Goal: Task Accomplishment & Management: Complete application form

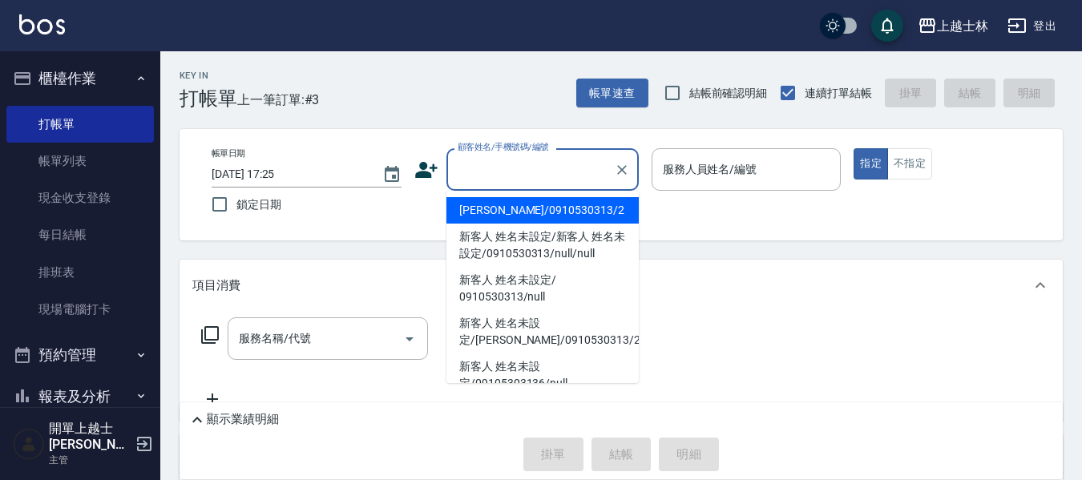
click at [562, 179] on input "顧客姓名/手機號碼/編號" at bounding box center [531, 169] width 154 height 28
click at [531, 222] on li "[PERSON_NAME]/0910530313/2" at bounding box center [542, 210] width 192 height 26
type input "[PERSON_NAME]/0910530313/2"
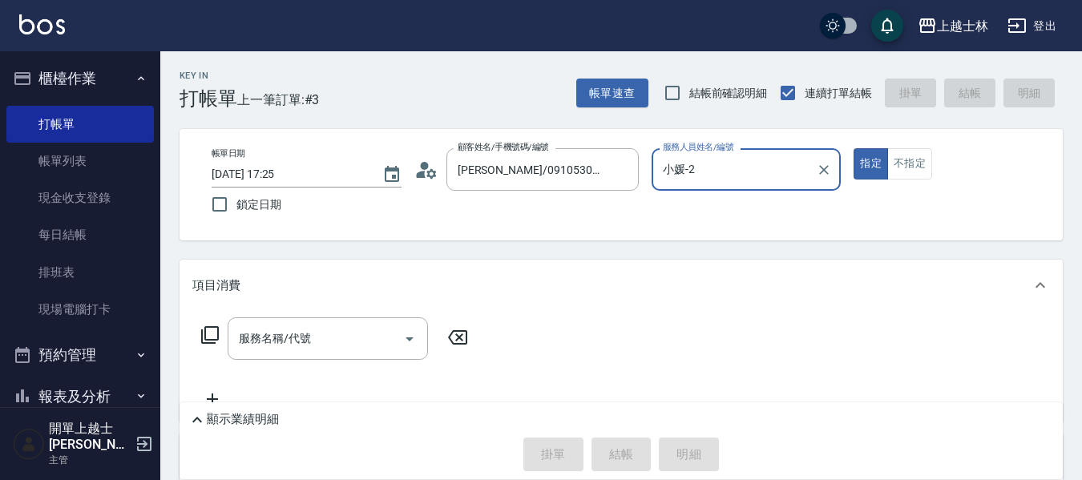
type input "小媛-2"
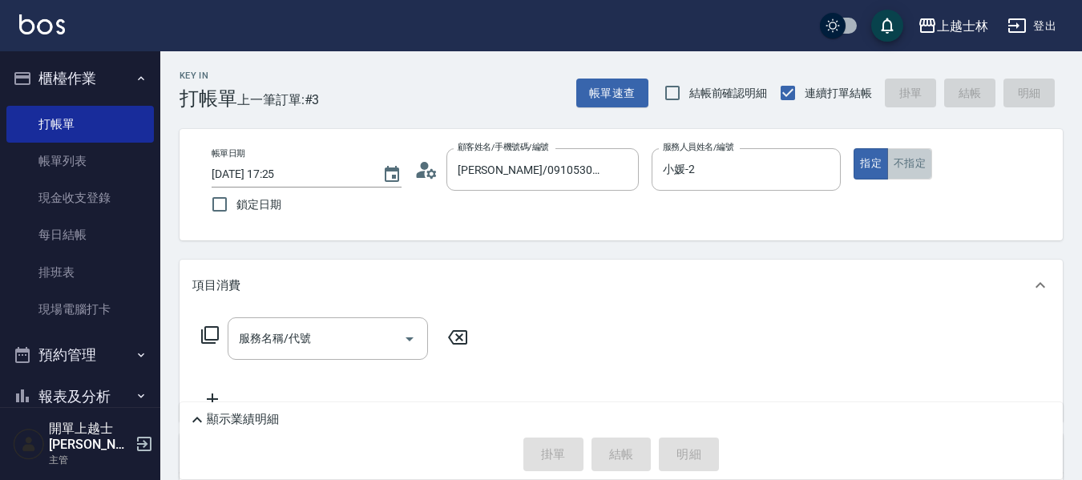
click at [918, 165] on button "不指定" at bounding box center [909, 163] width 45 height 31
click at [276, 341] on input "服務名稱/代號" at bounding box center [316, 339] width 162 height 28
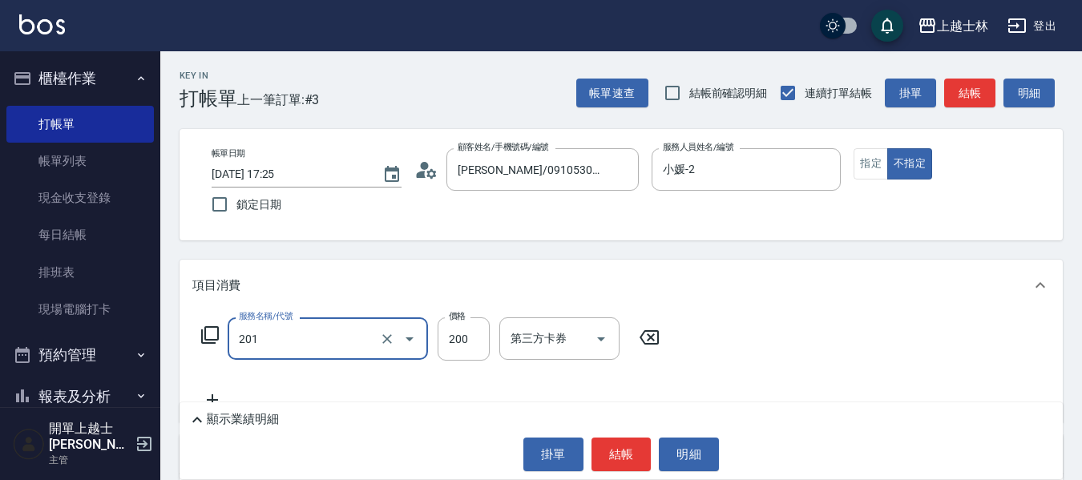
type input "B級單剪(201)"
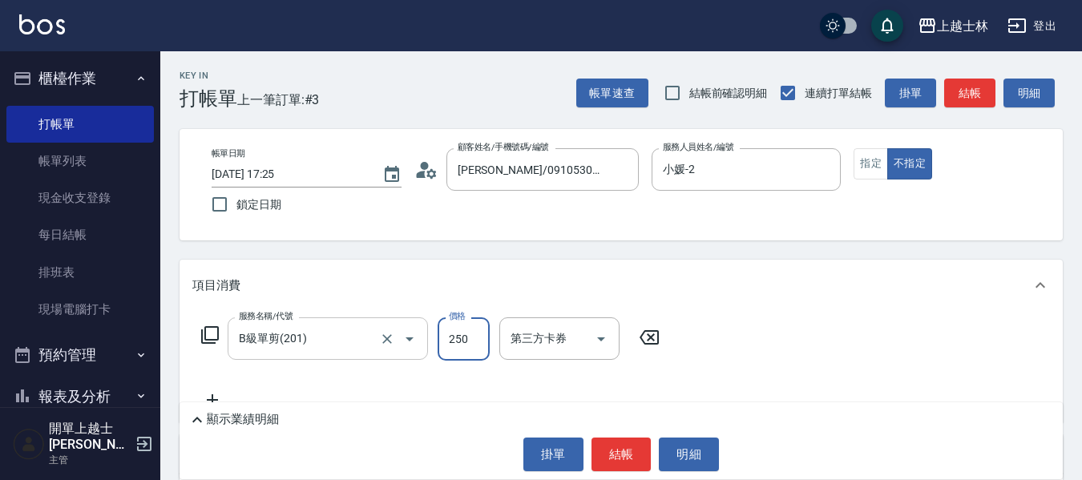
type input "250"
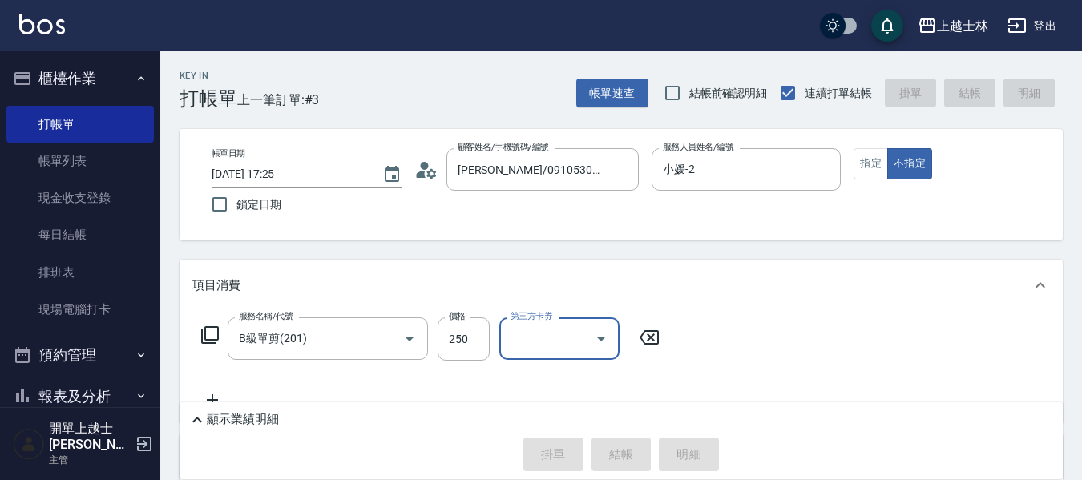
type input "[DATE] 18:22"
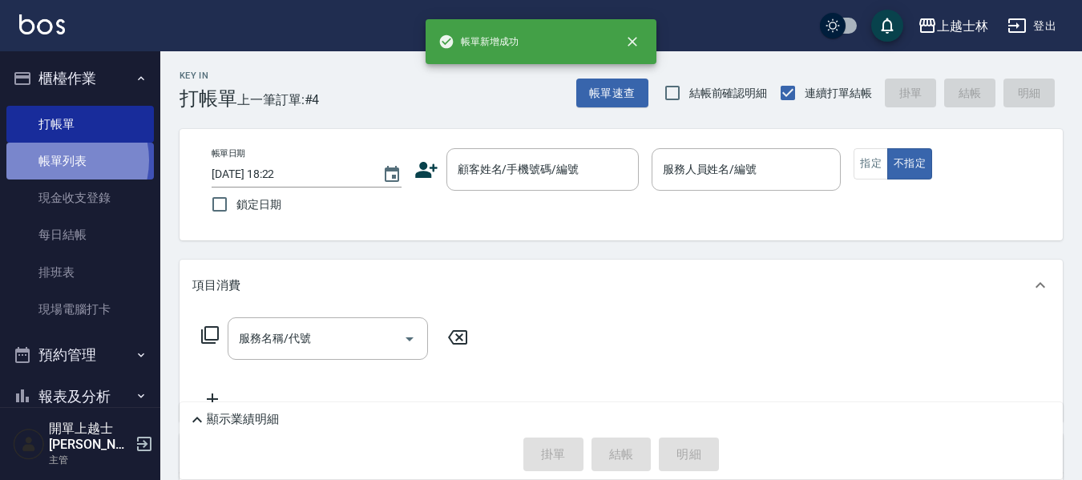
click at [59, 160] on link "帳單列表" at bounding box center [79, 161] width 147 height 37
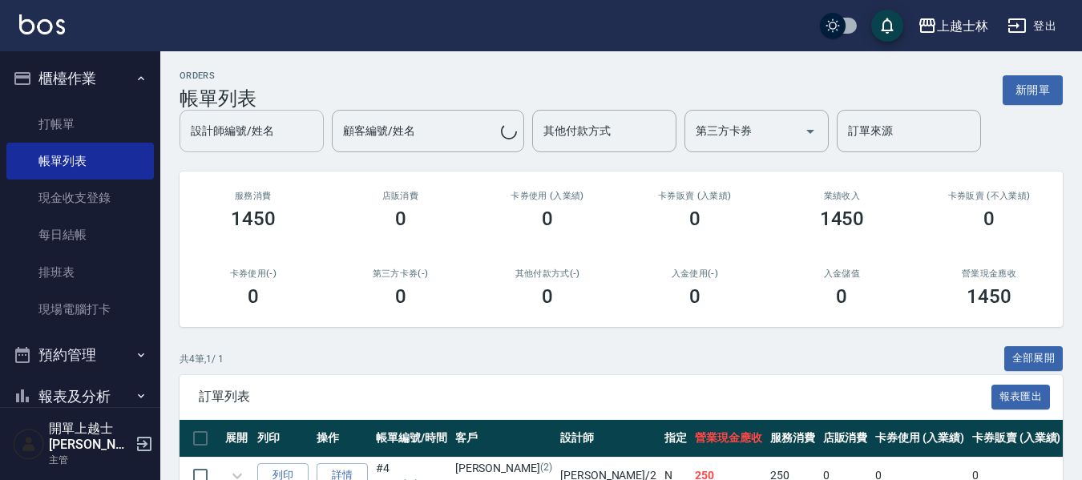
click at [252, 135] on input "設計師編號/姓名" at bounding box center [252, 131] width 130 height 28
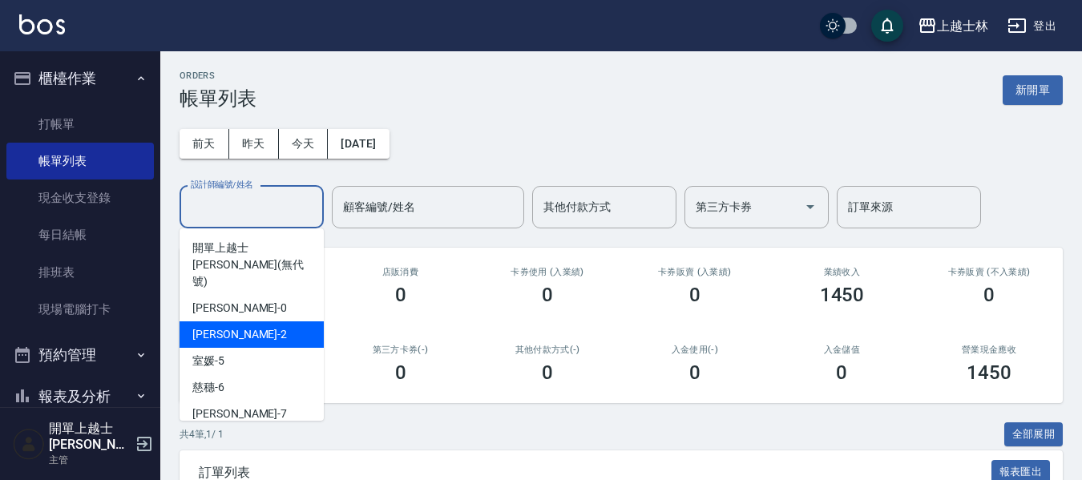
click at [241, 321] on div "小媛 -2" at bounding box center [251, 334] width 144 height 26
type input "小媛-2"
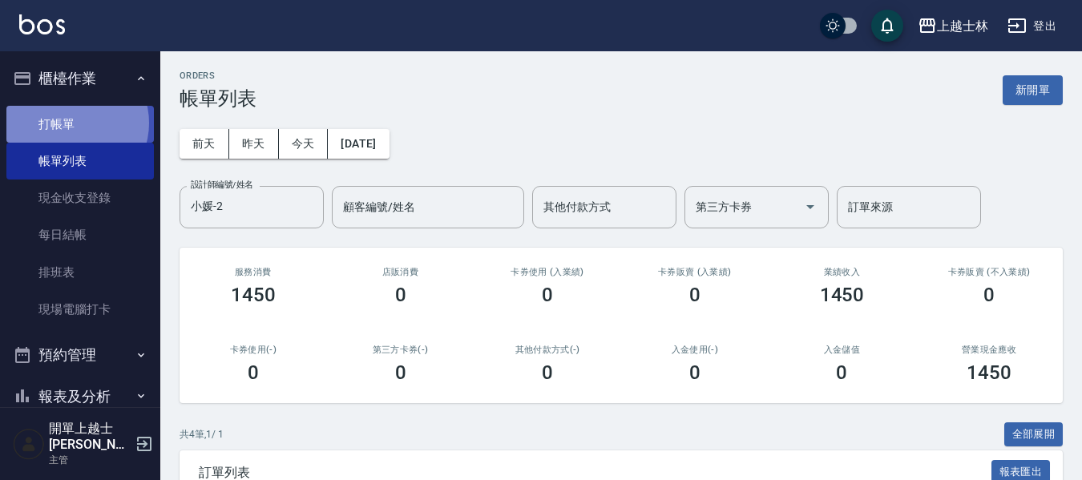
click at [73, 123] on link "打帳單" at bounding box center [79, 124] width 147 height 37
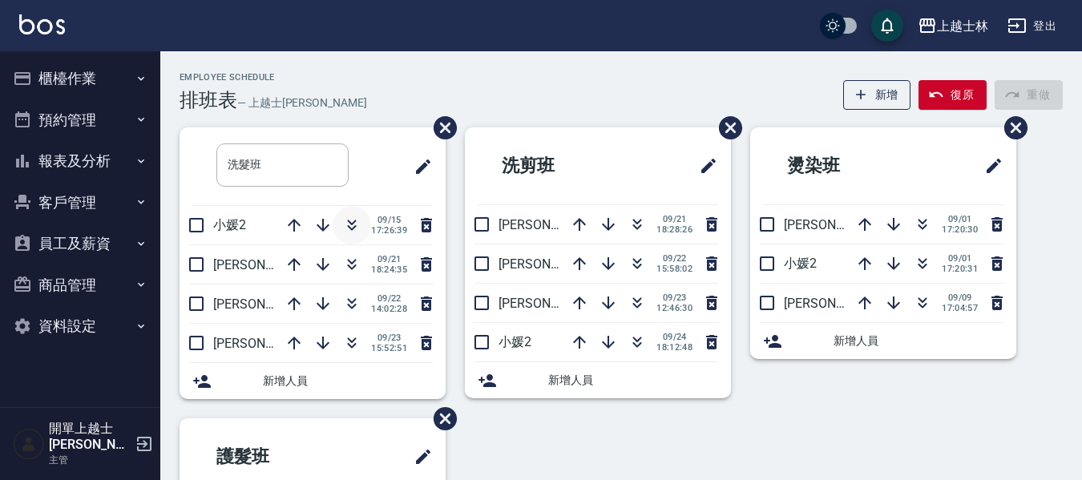
click at [349, 224] on icon "button" at bounding box center [351, 225] width 19 height 19
click at [352, 228] on icon "button" at bounding box center [351, 225] width 19 height 19
